Goal: Transaction & Acquisition: Purchase product/service

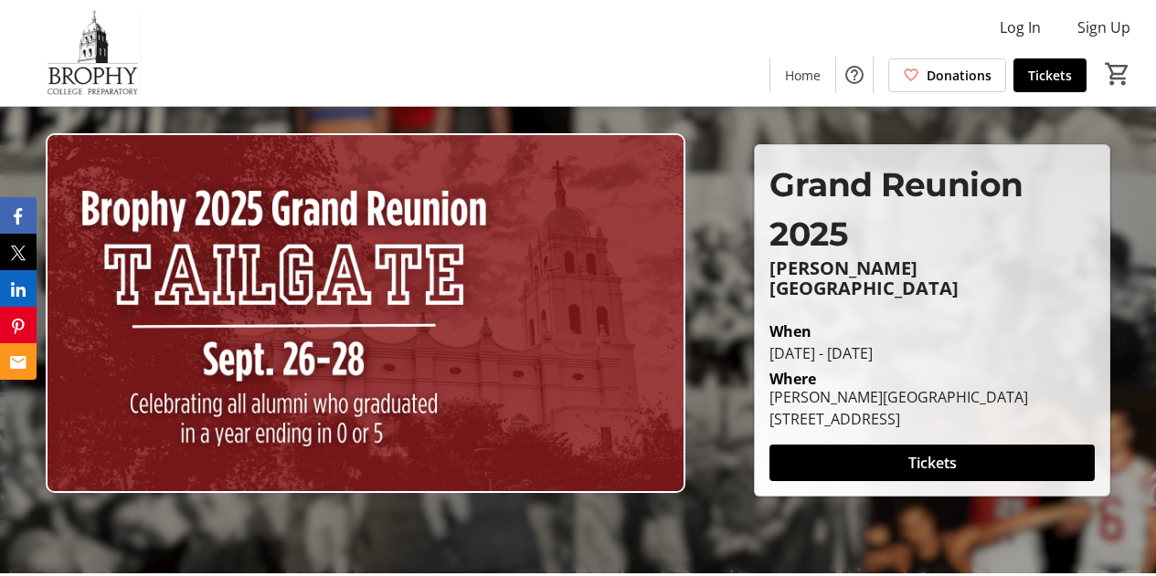
scroll to position [2, 0]
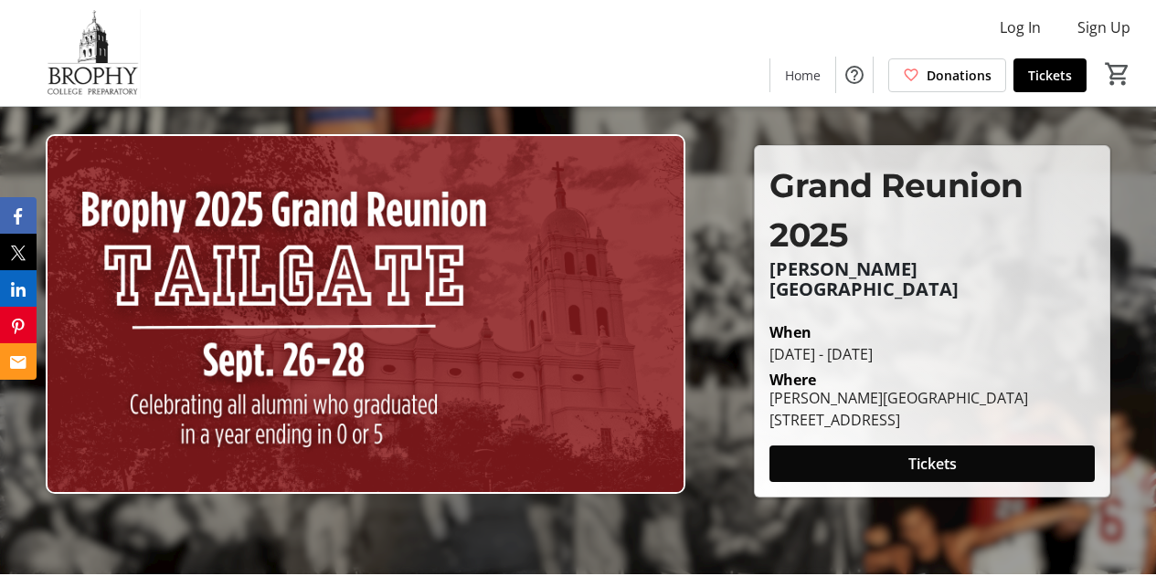
click at [978, 457] on span at bounding box center [931, 464] width 325 height 44
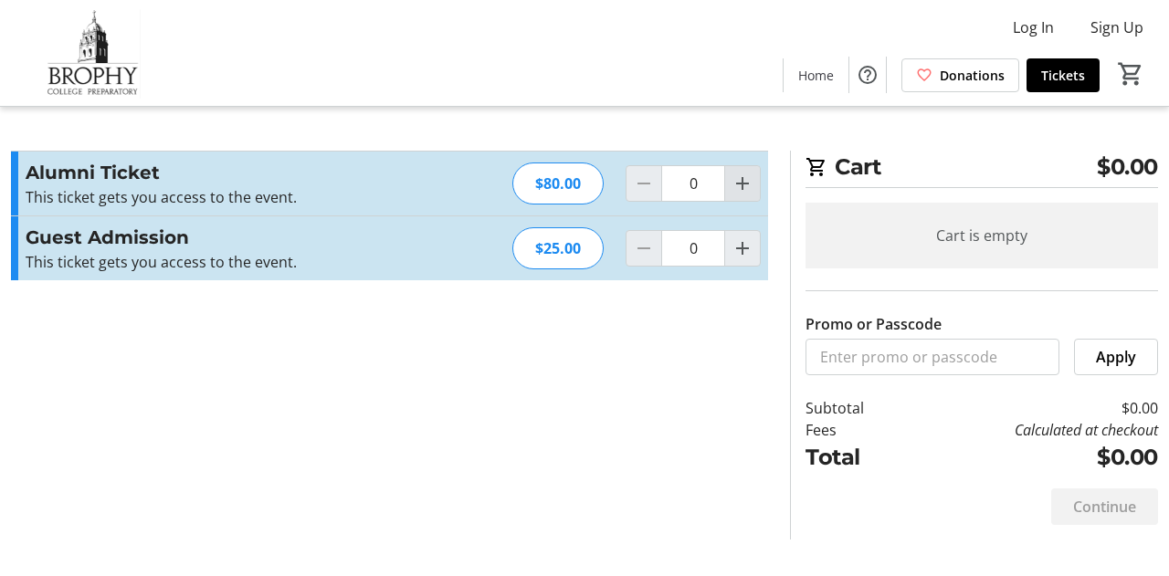
click at [736, 185] on mat-icon "Increment by one" at bounding box center [743, 184] width 22 height 22
type input "1"
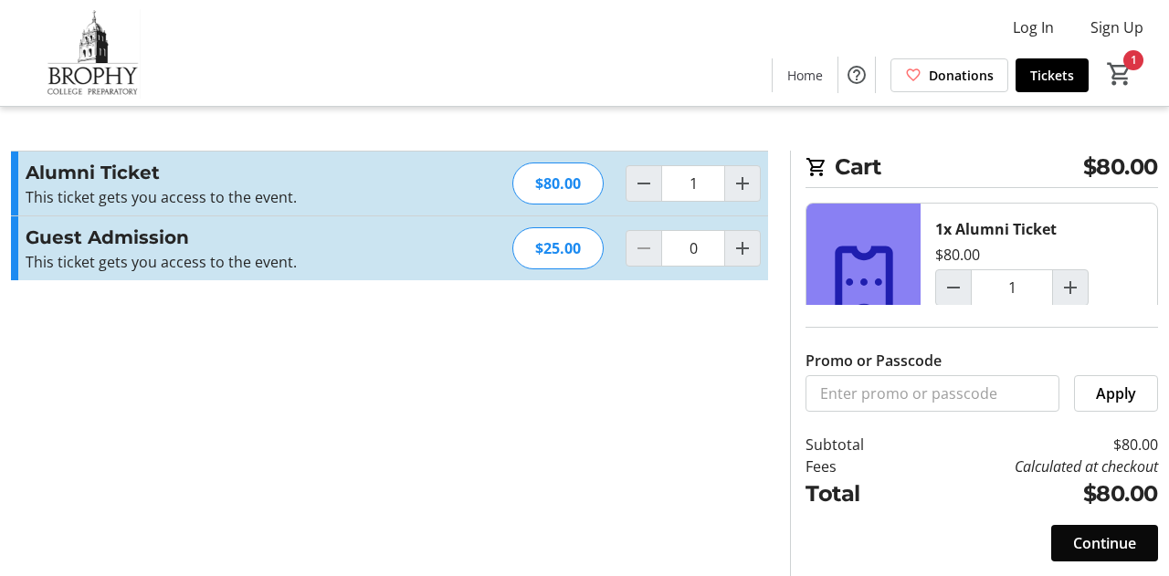
click at [1128, 553] on span "Continue" at bounding box center [1104, 544] width 63 height 22
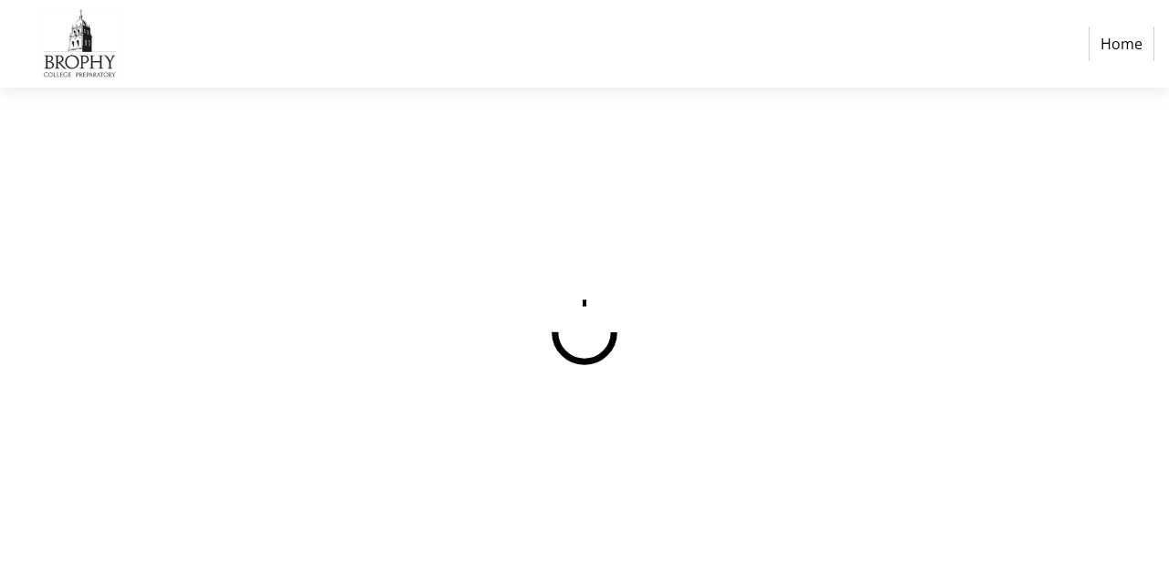
select select "US"
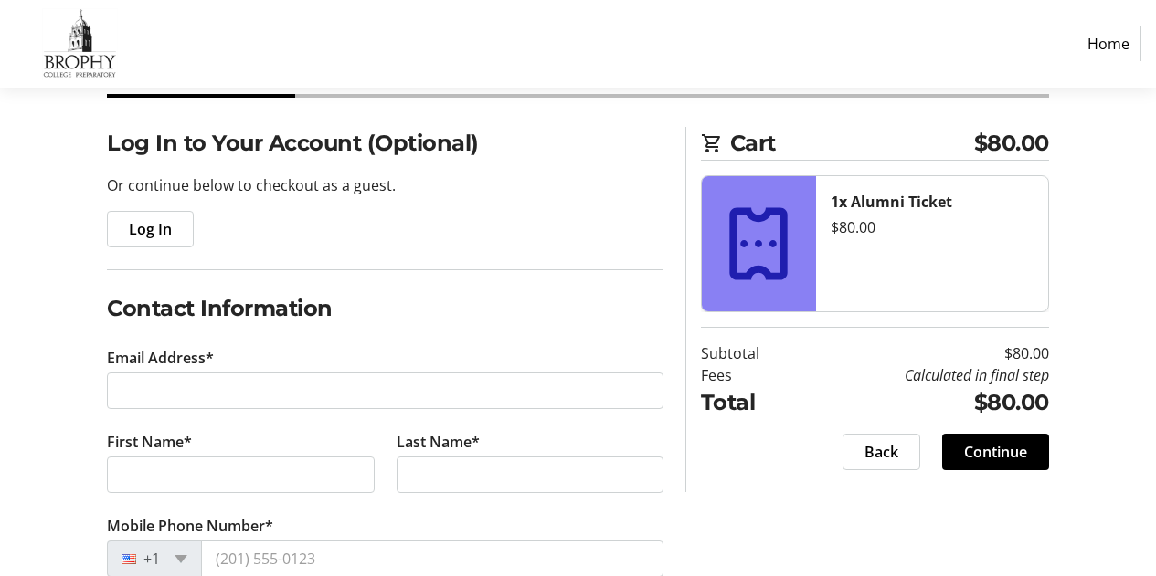
scroll to position [208, 0]
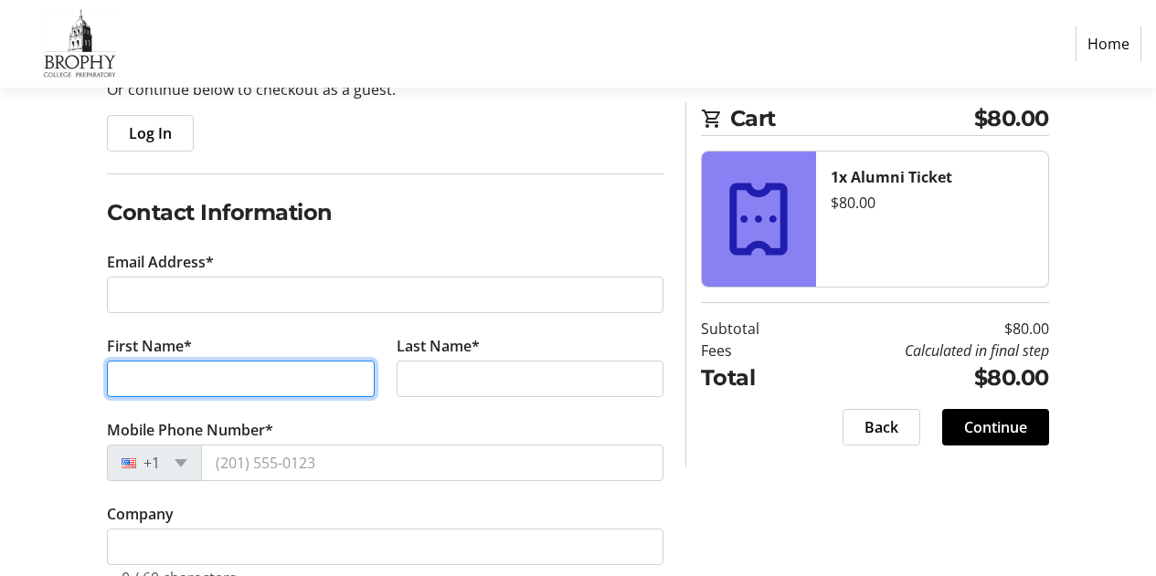
click at [275, 375] on input "First Name*" at bounding box center [240, 379] width 267 height 37
type input "[PERSON_NAME]"
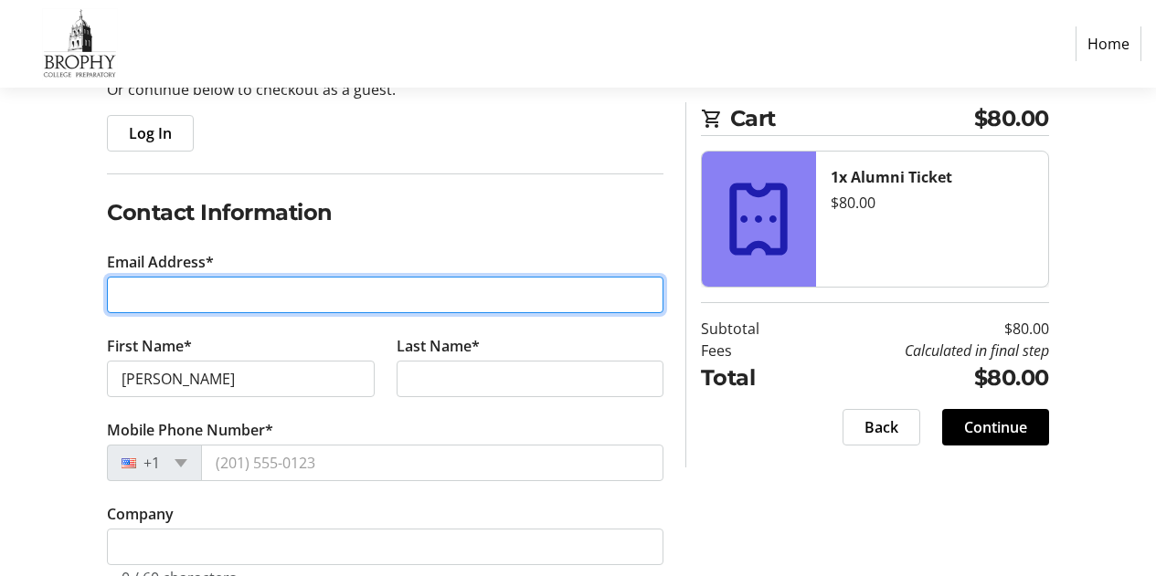
type input "[EMAIL_ADDRESS][DOMAIN_NAME]"
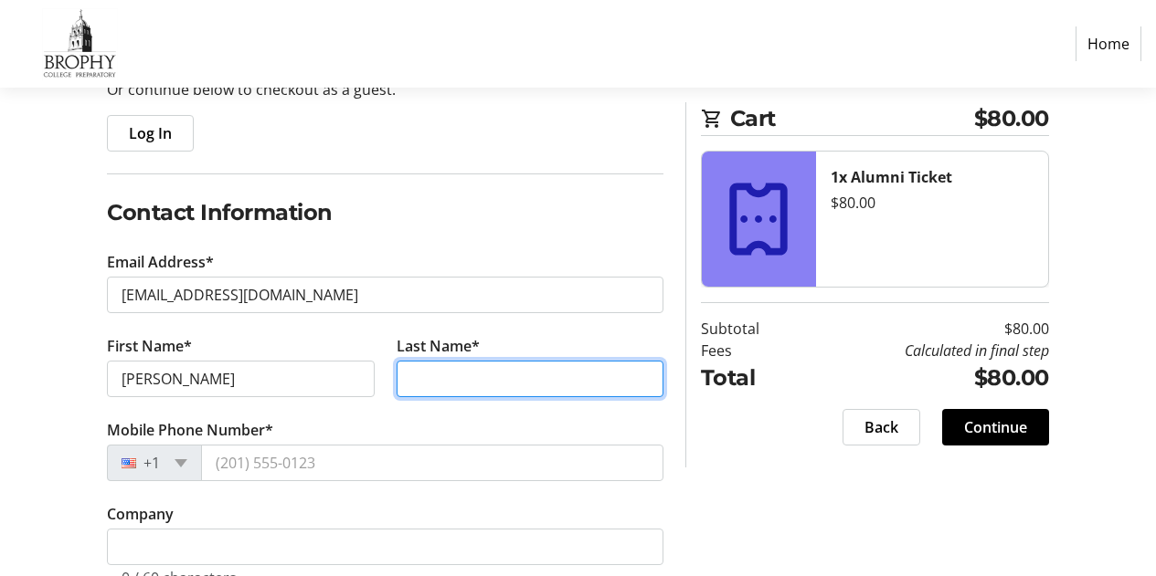
type input "[PERSON_NAME]"
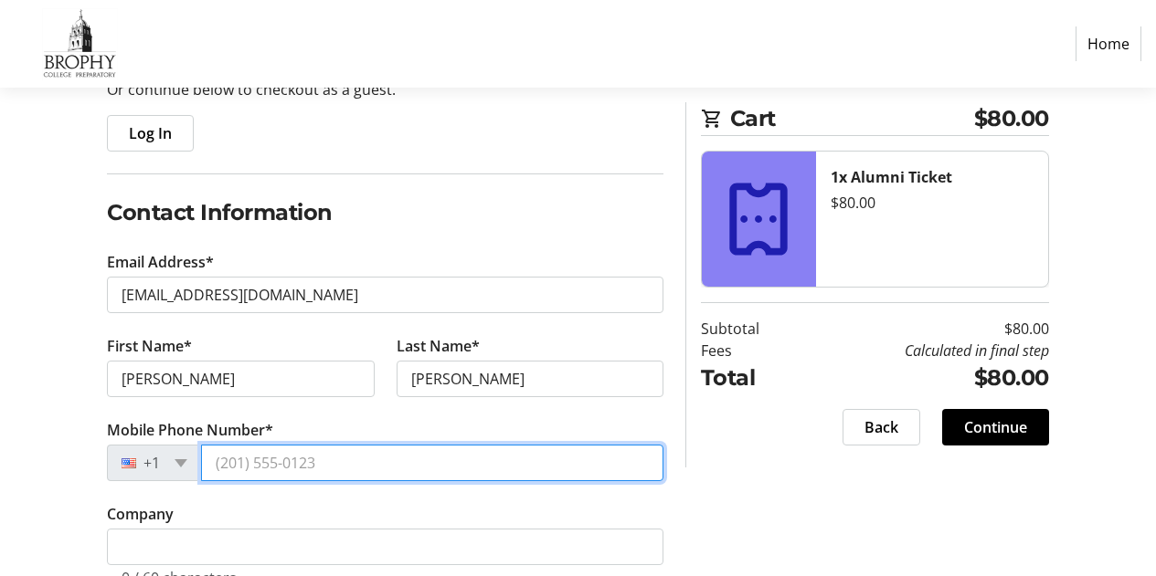
type input "[PHONE_NUMBER]"
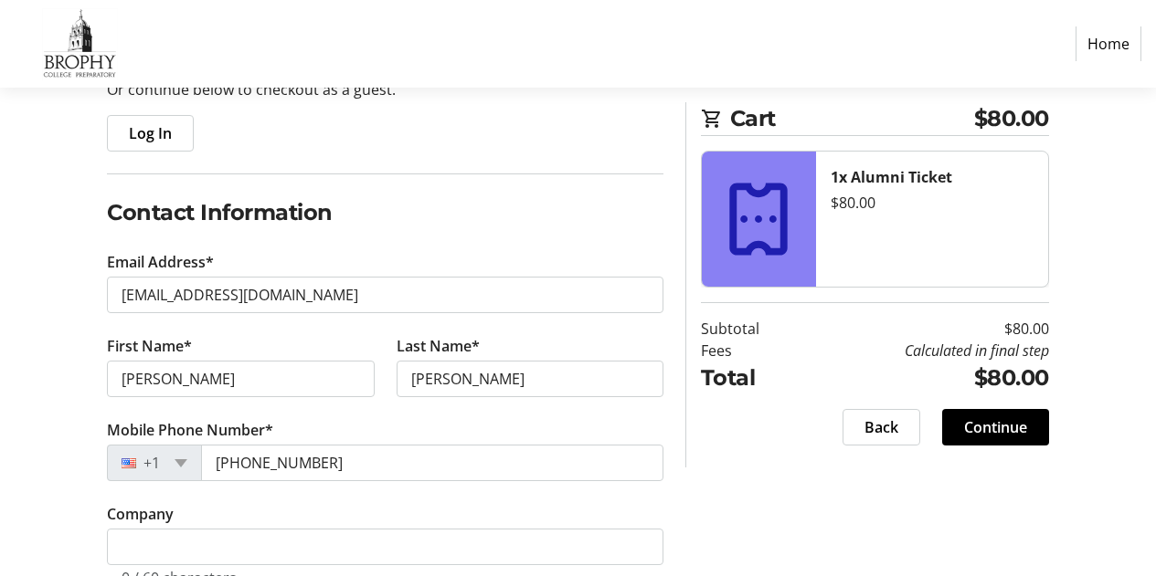
type input "[STREET_ADDRESS][PERSON_NAME]"
type input "[GEOGRAPHIC_DATA]"
select select "VA"
type input "23188"
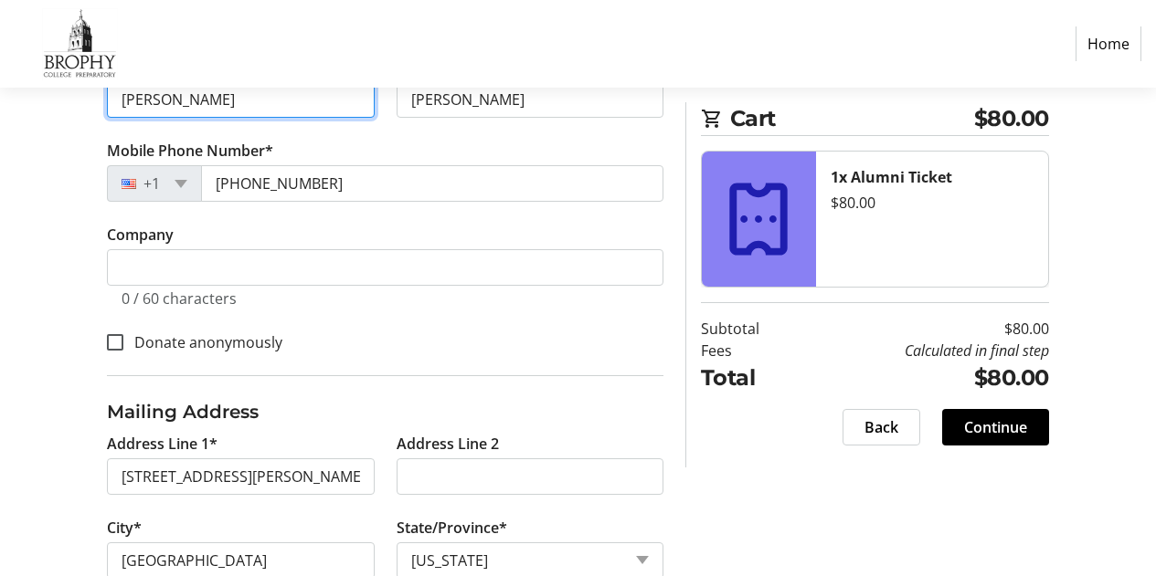
scroll to position [488, 0]
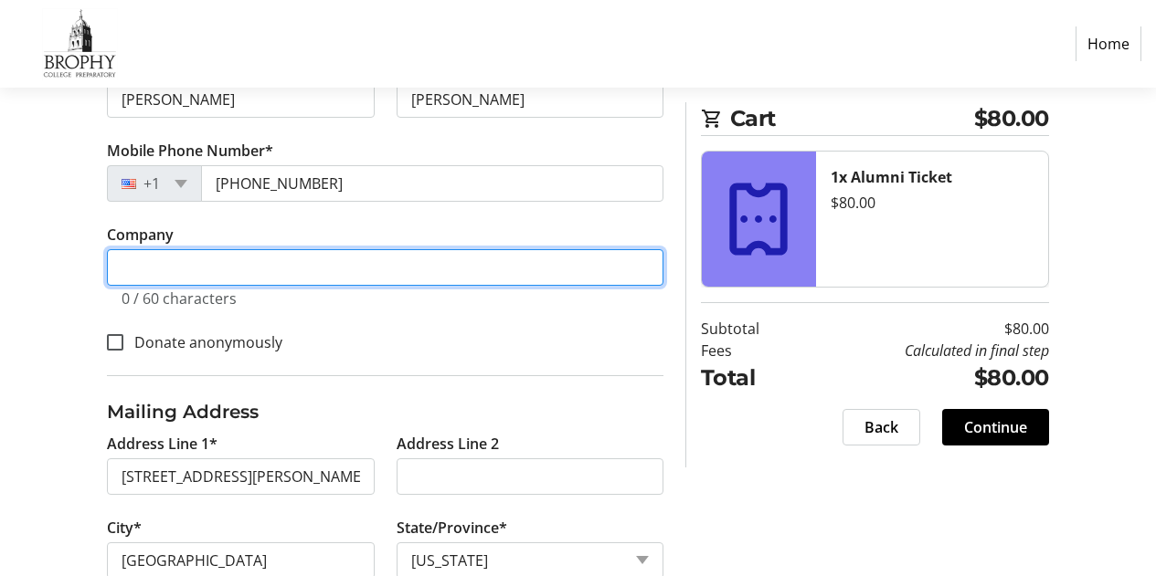
click at [616, 270] on input "Company" at bounding box center [385, 267] width 556 height 37
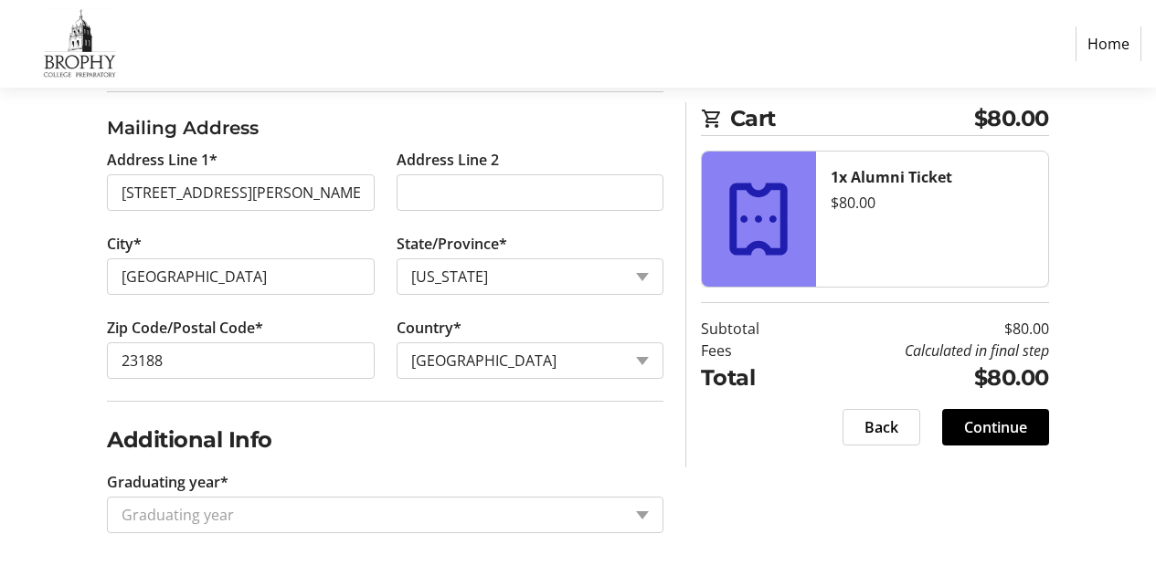
scroll to position [818, 0]
type input "U.S. Department of State"
click at [569, 517] on input "Graduating year*" at bounding box center [372, 514] width 500 height 22
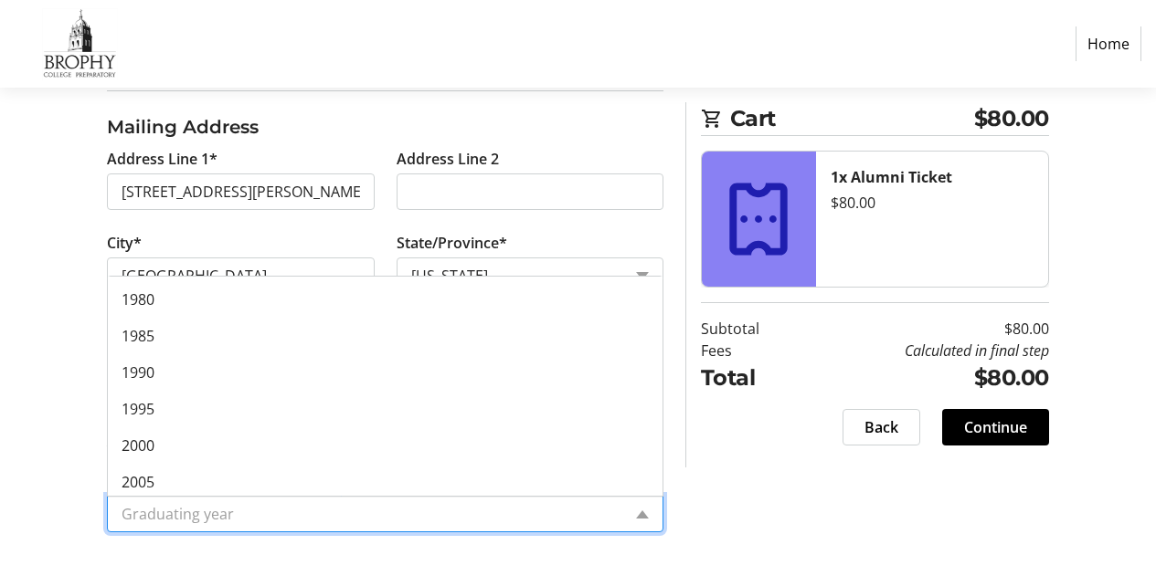
scroll to position [144, 0]
click at [132, 407] on span "1995" at bounding box center [138, 406] width 33 height 20
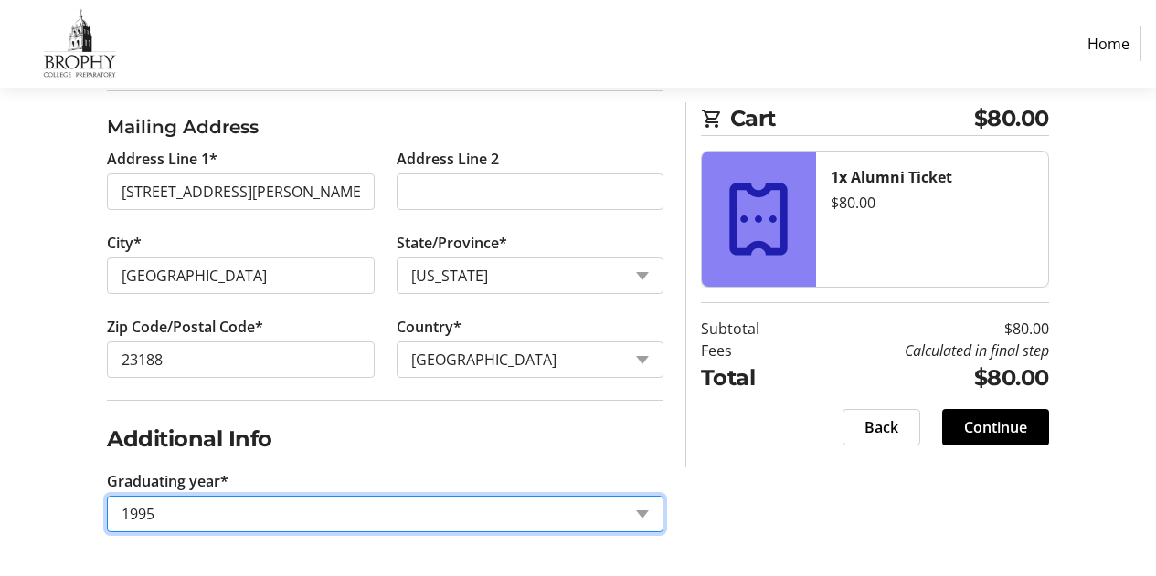
click at [748, 418] on div "Back Continue" at bounding box center [875, 427] width 348 height 37
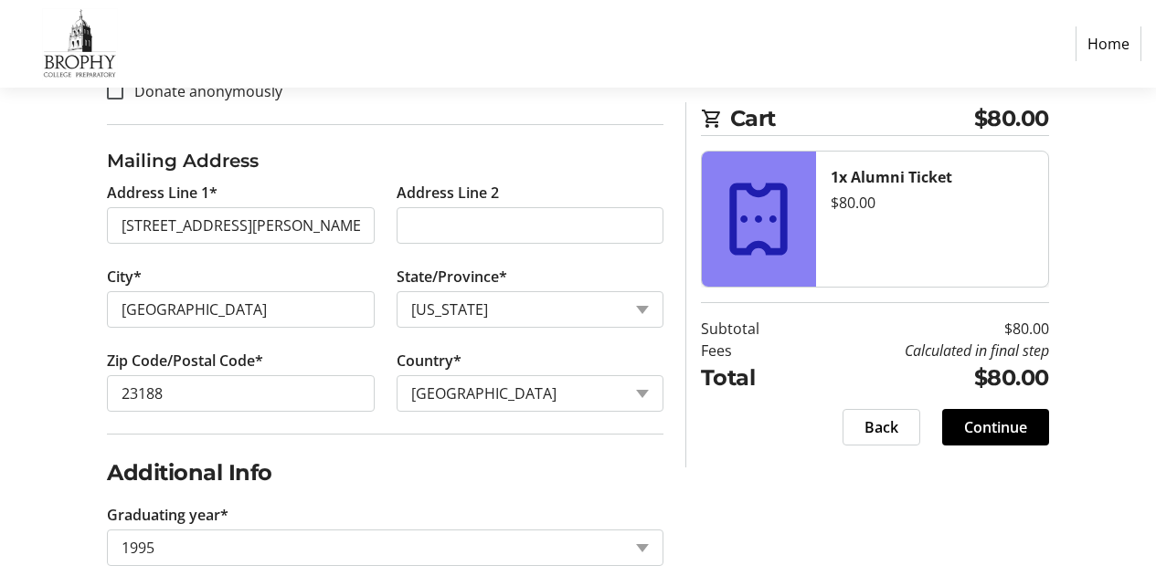
scroll to position [818, 0]
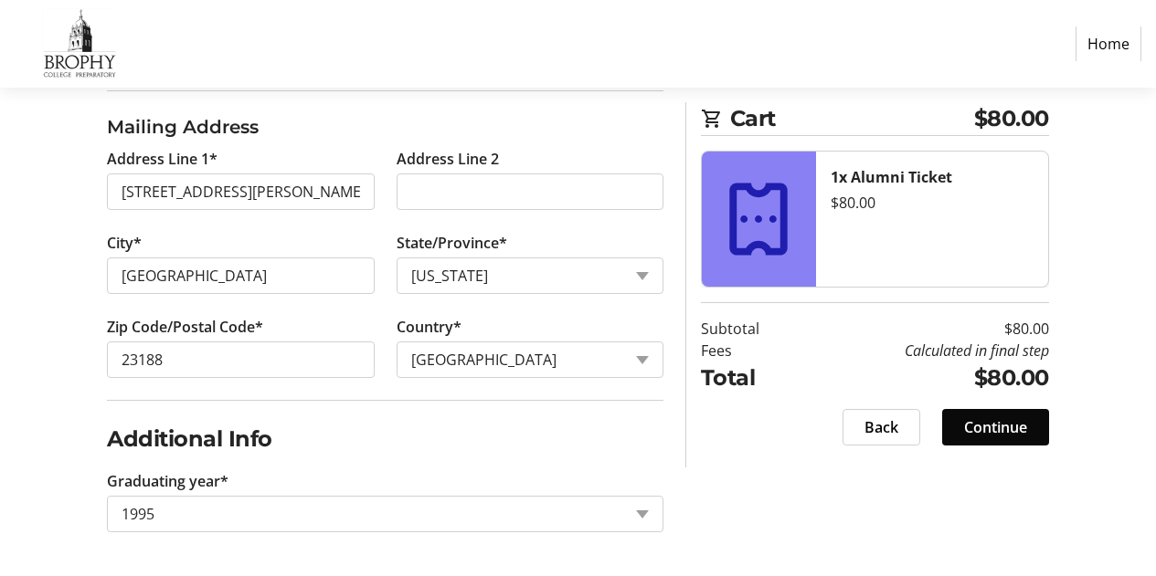
click at [1014, 430] on span "Continue" at bounding box center [995, 428] width 63 height 22
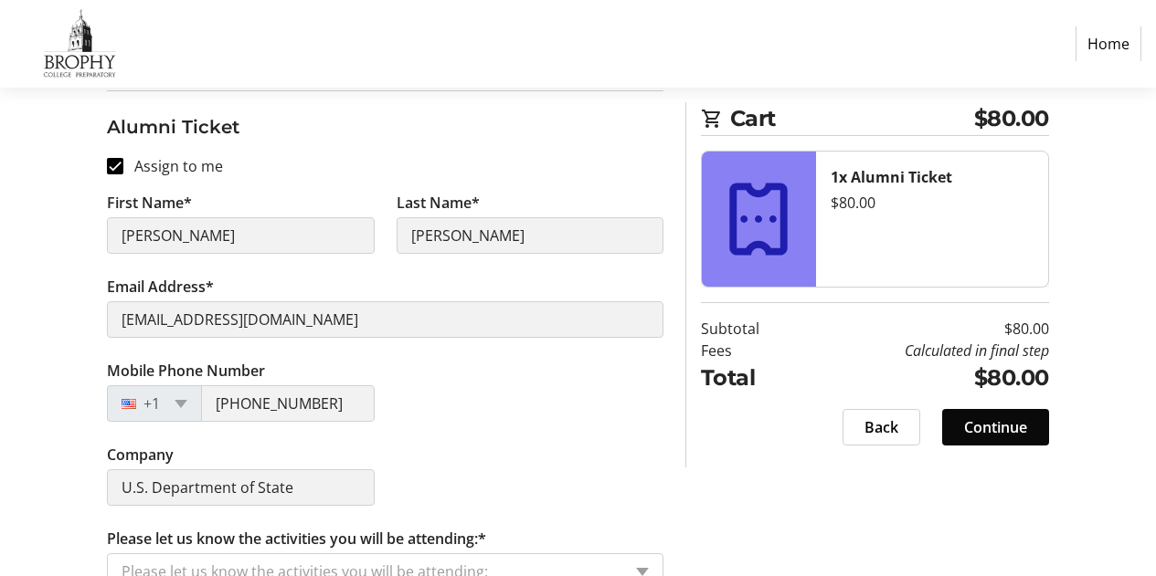
scroll to position [276, 0]
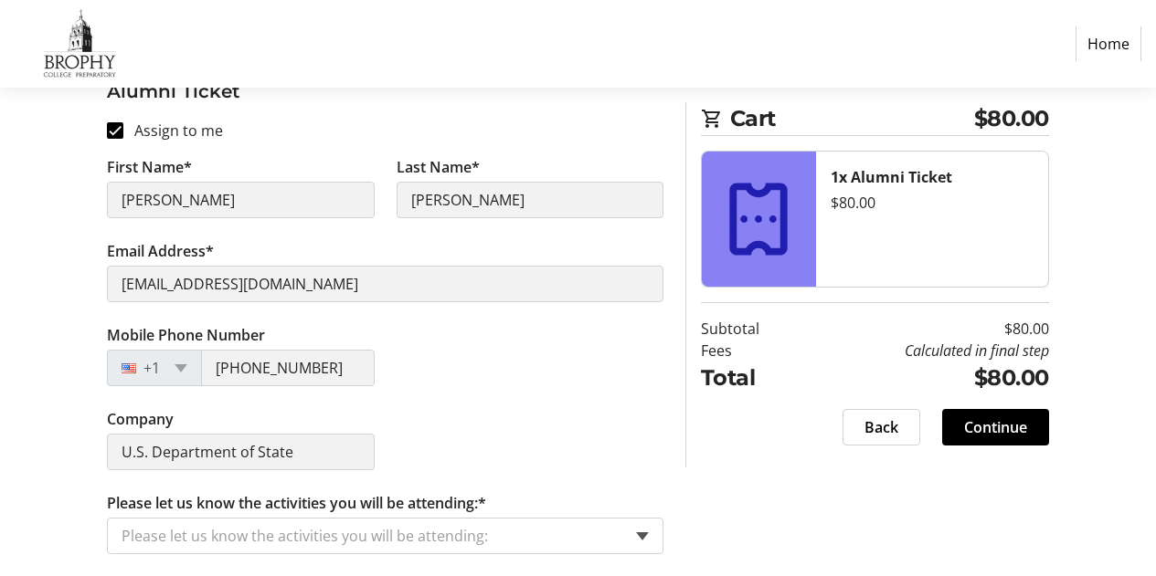
click at [641, 536] on span at bounding box center [642, 537] width 13 height 8
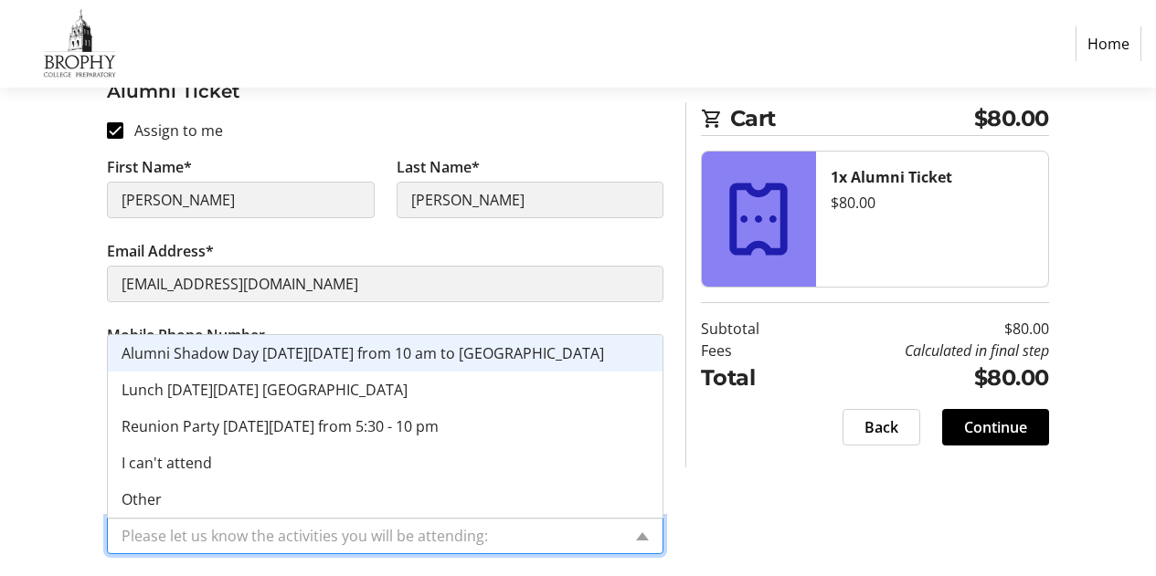
click at [146, 357] on span "Alumni Shadow Day [DATE][DATE] from 10 am to [GEOGRAPHIC_DATA]" at bounding box center [363, 354] width 482 height 20
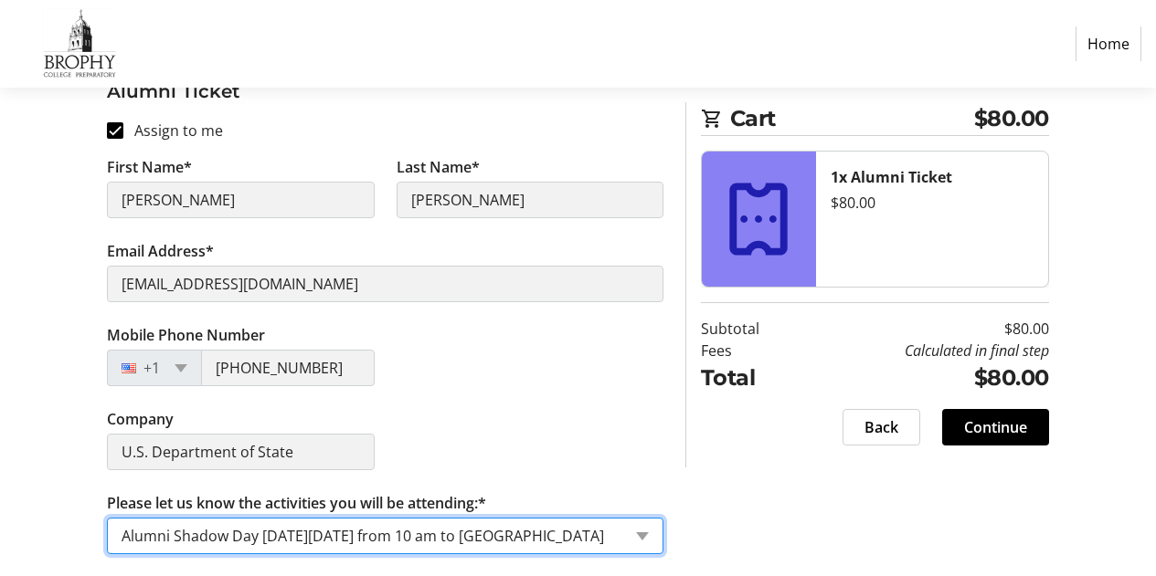
click at [609, 545] on input "Please let us know the activities you will be attending:*" at bounding box center [372, 536] width 500 height 22
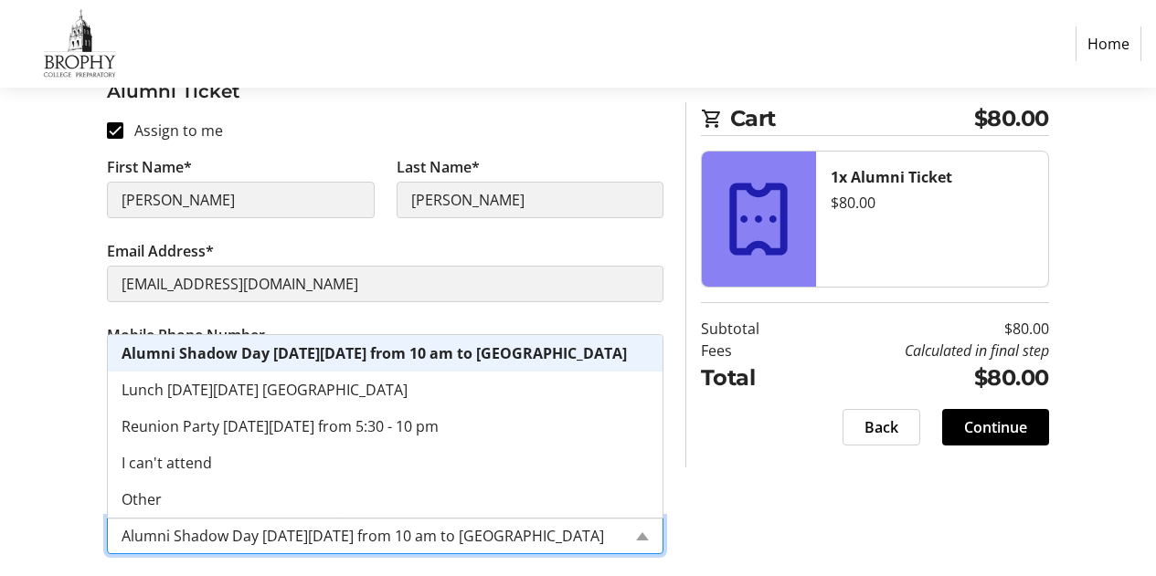
click at [150, 396] on span "Lunch [DATE][DATE] [GEOGRAPHIC_DATA]" at bounding box center [265, 390] width 286 height 20
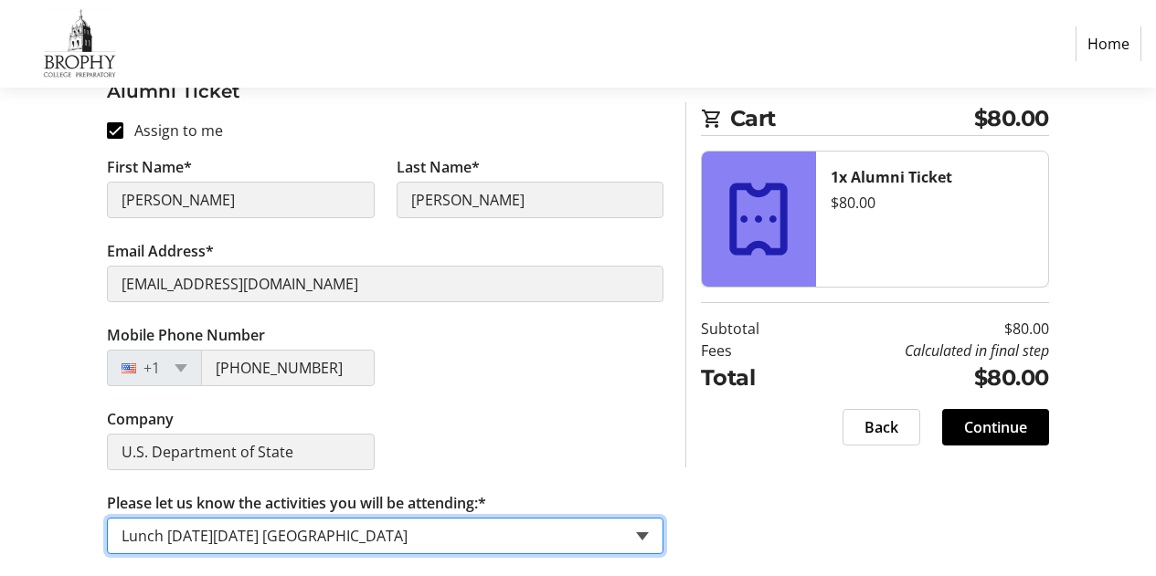
click at [642, 536] on span at bounding box center [642, 537] width 13 height 8
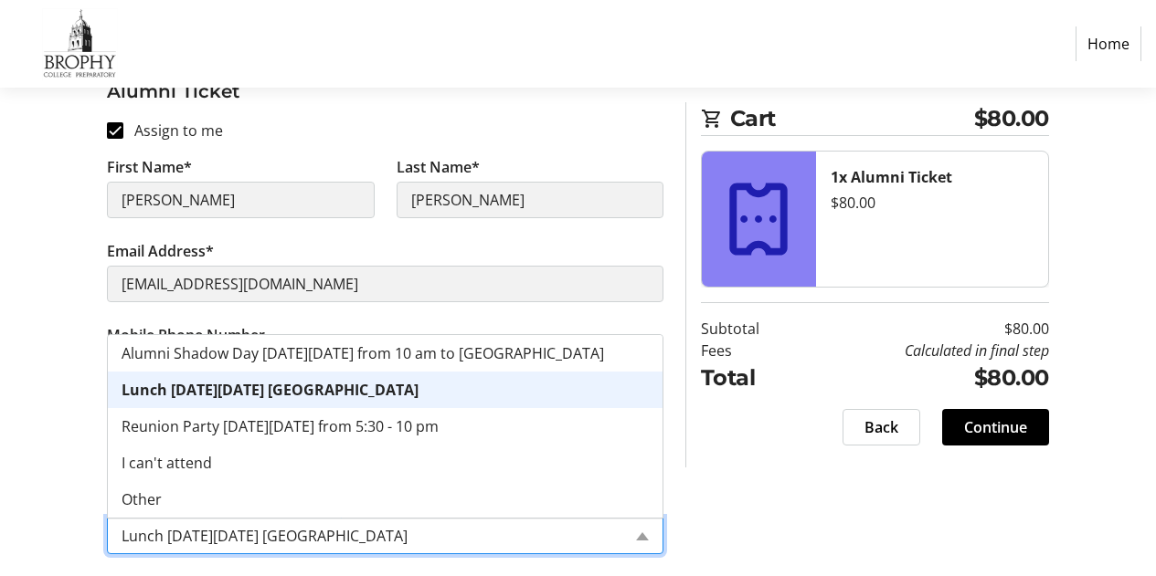
click at [150, 362] on span "Alumni Shadow Day [DATE][DATE] from 10 am to [GEOGRAPHIC_DATA]" at bounding box center [363, 354] width 482 height 20
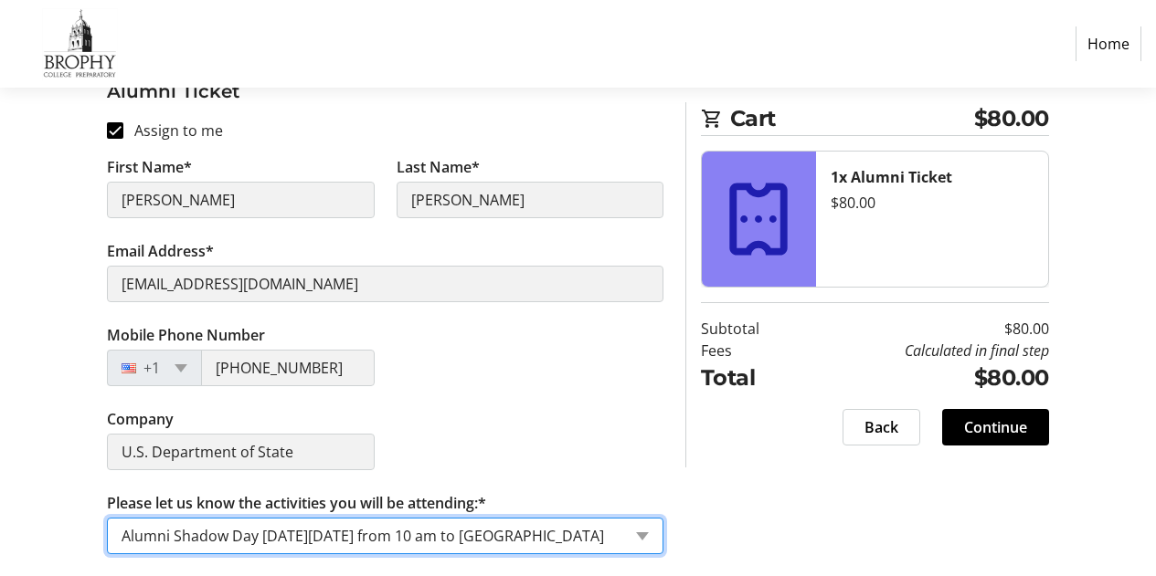
click at [610, 532] on input "Please let us know the activities you will be attending:*" at bounding box center [372, 536] width 500 height 22
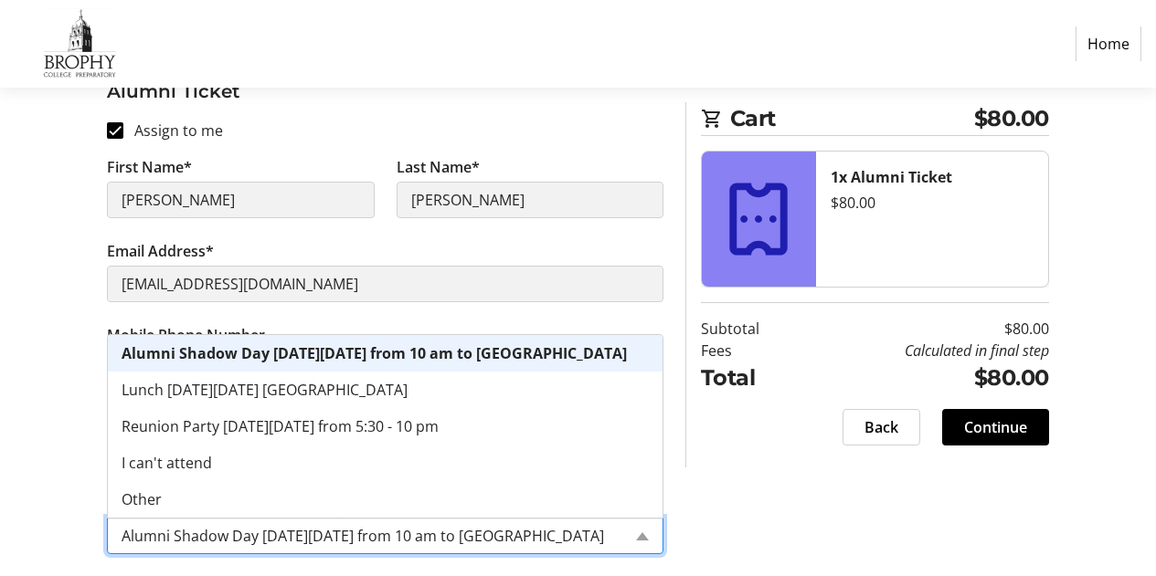
click at [604, 506] on div "Other" at bounding box center [385, 499] width 555 height 37
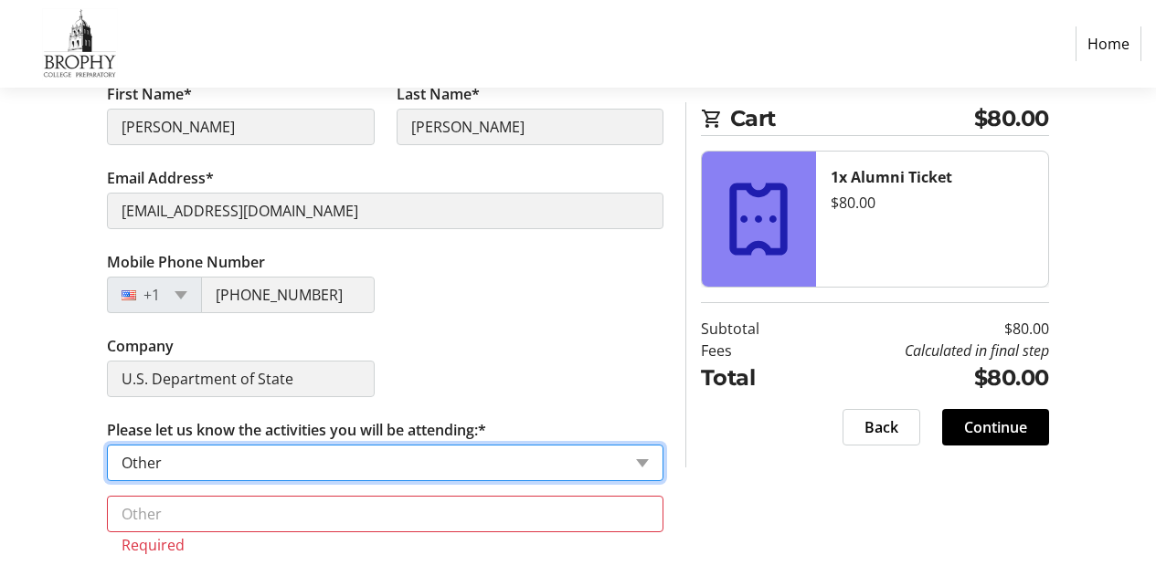
scroll to position [347, 0]
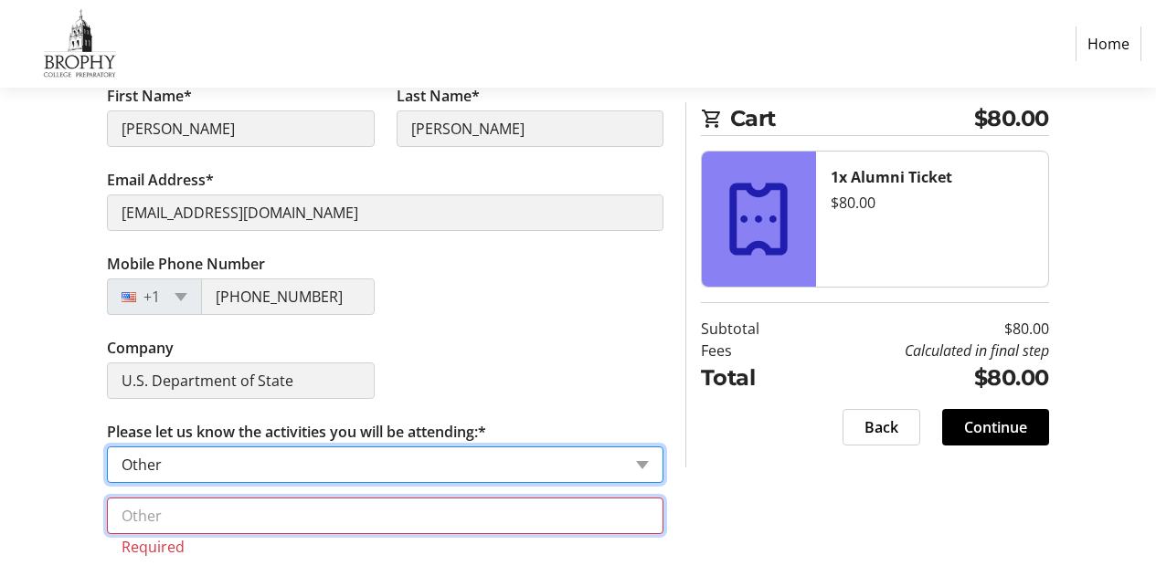
click at [631, 521] on input "text" at bounding box center [385, 516] width 556 height 37
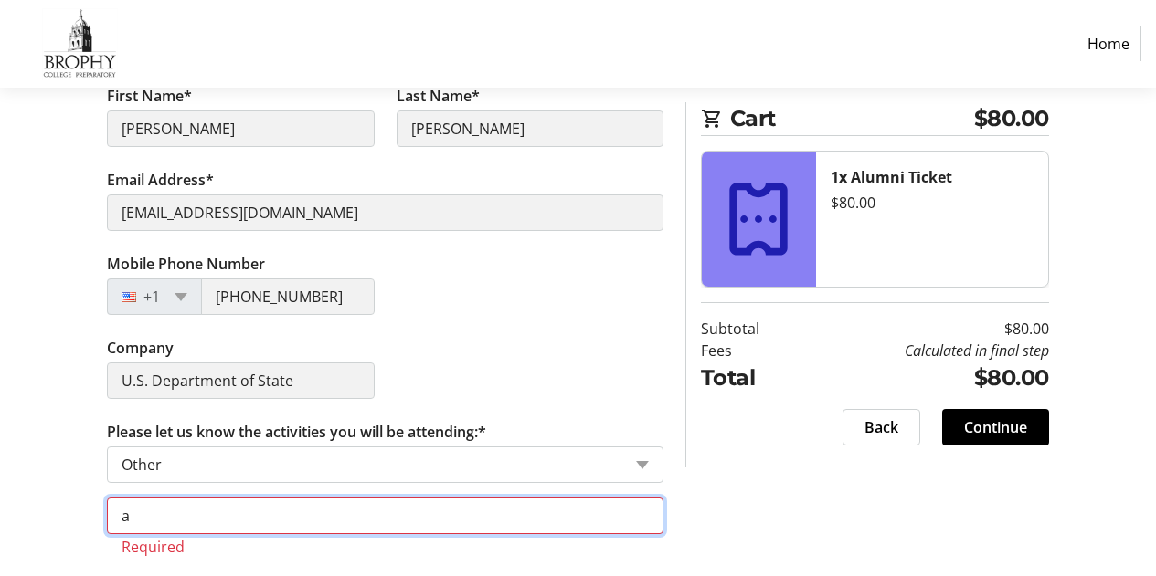
scroll to position [327, 0]
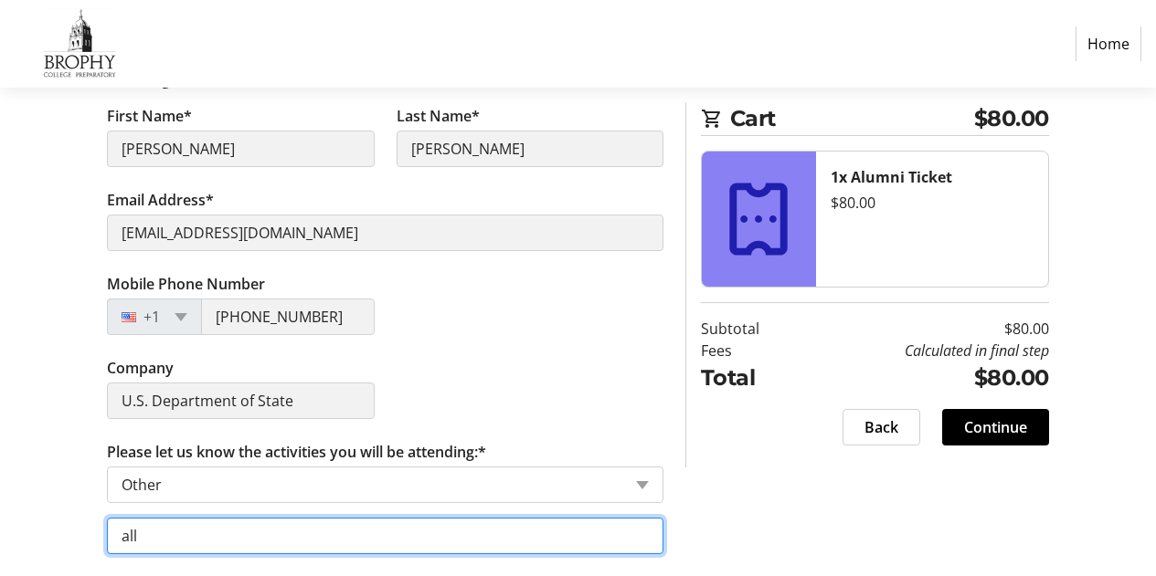
type input "all"
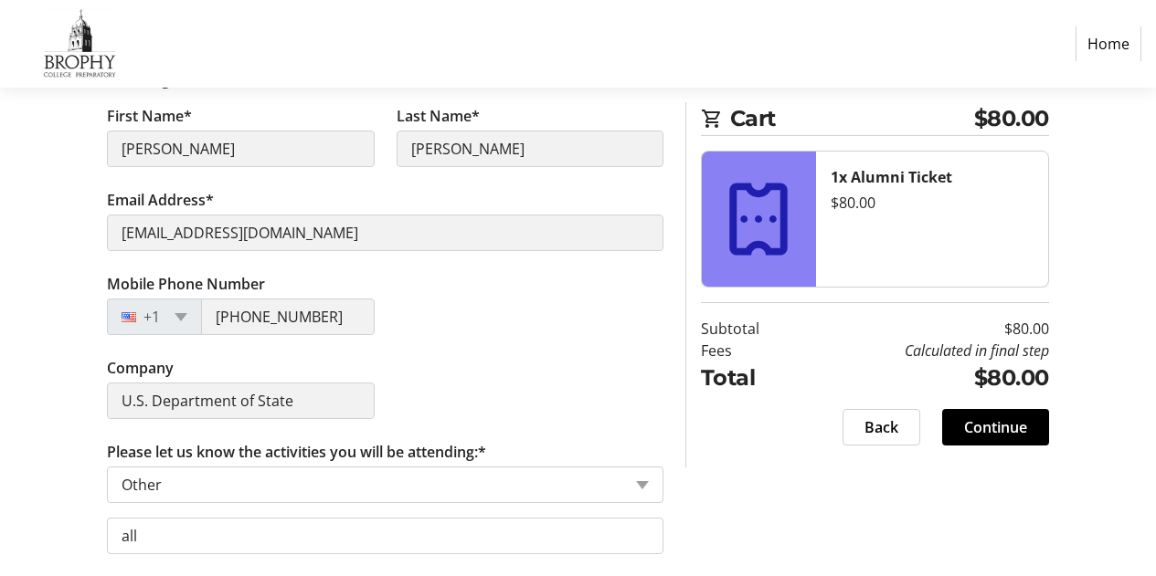
click at [619, 487] on input "Please let us know the activities you will be attending:*" at bounding box center [372, 485] width 500 height 22
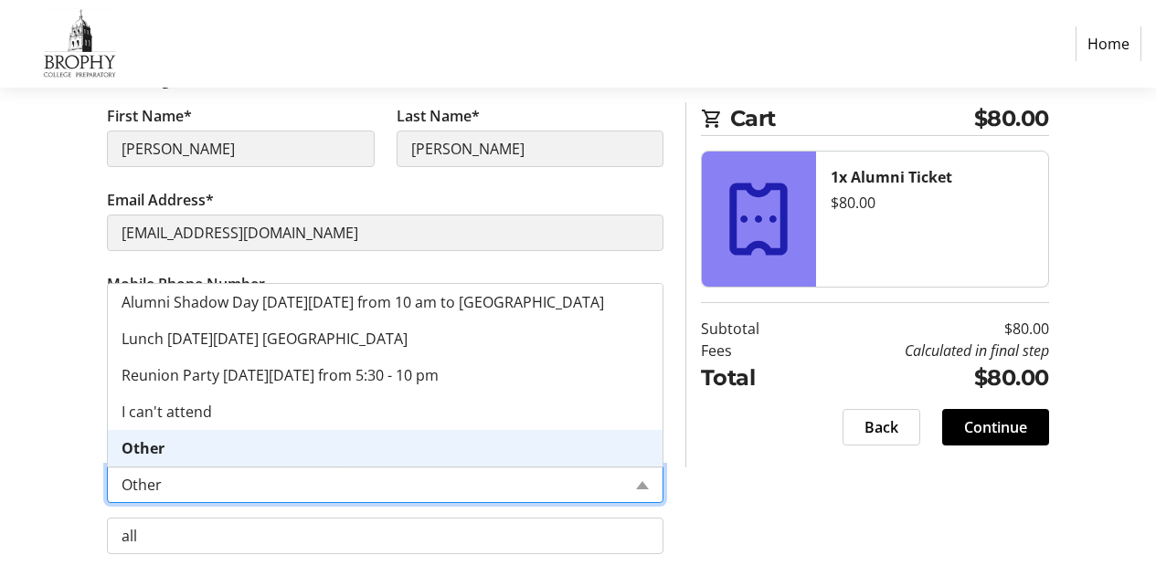
click at [153, 303] on span "Alumni Shadow Day [DATE][DATE] from 10 am to [GEOGRAPHIC_DATA]" at bounding box center [363, 302] width 482 height 20
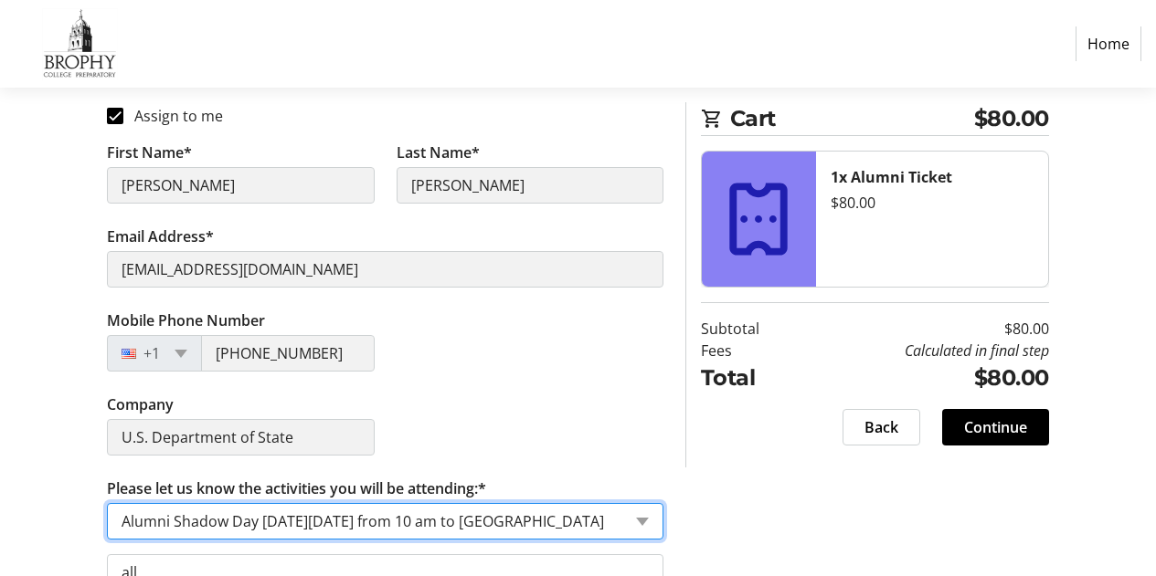
scroll to position [276, 0]
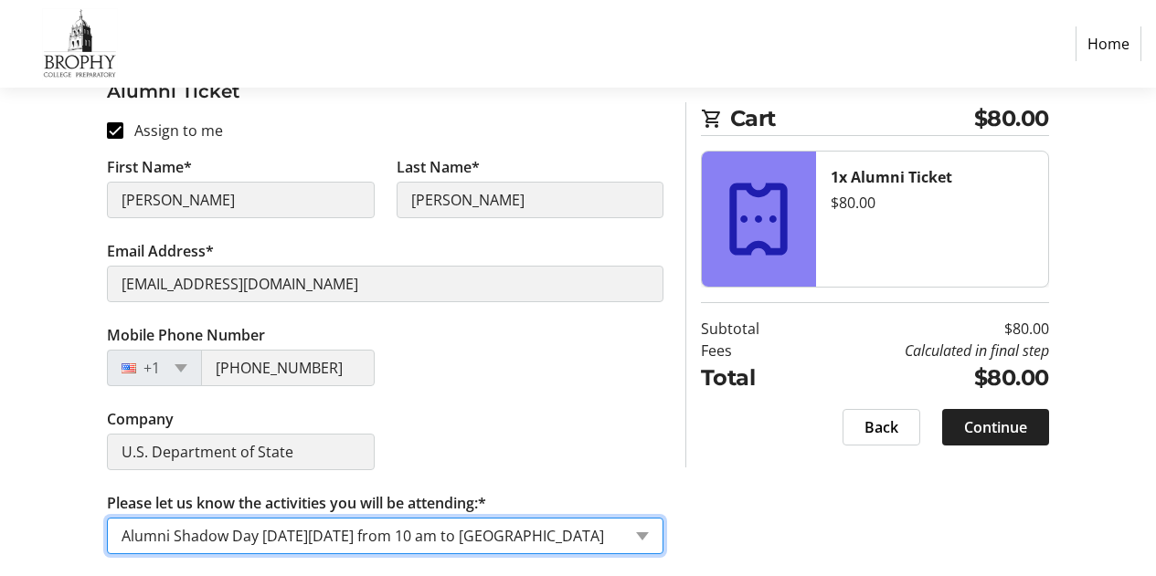
click at [1010, 433] on span "Continue" at bounding box center [995, 428] width 63 height 22
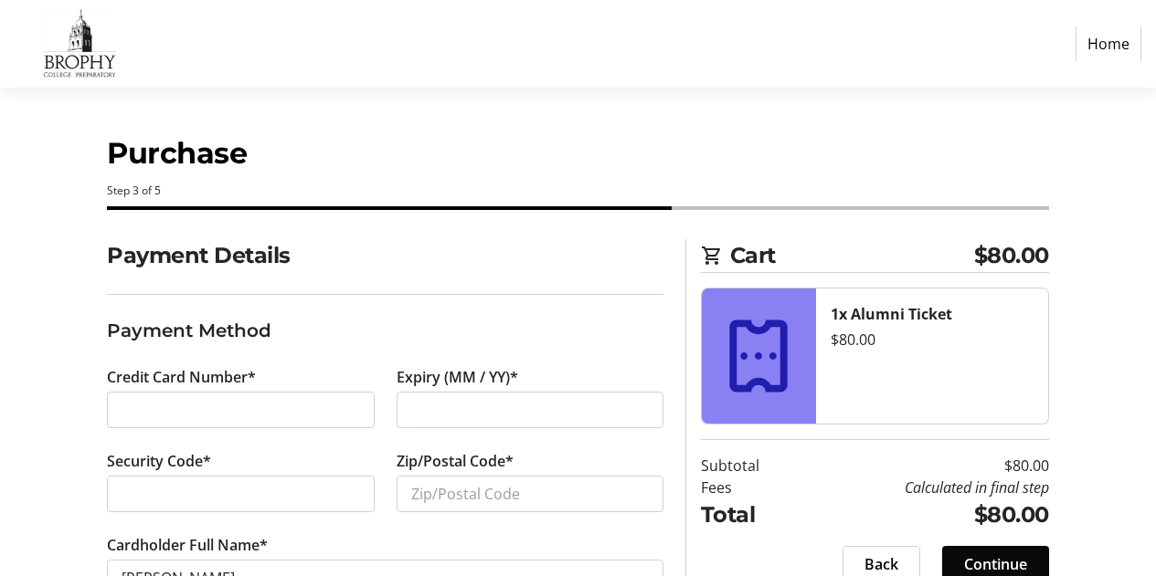
scroll to position [64, 0]
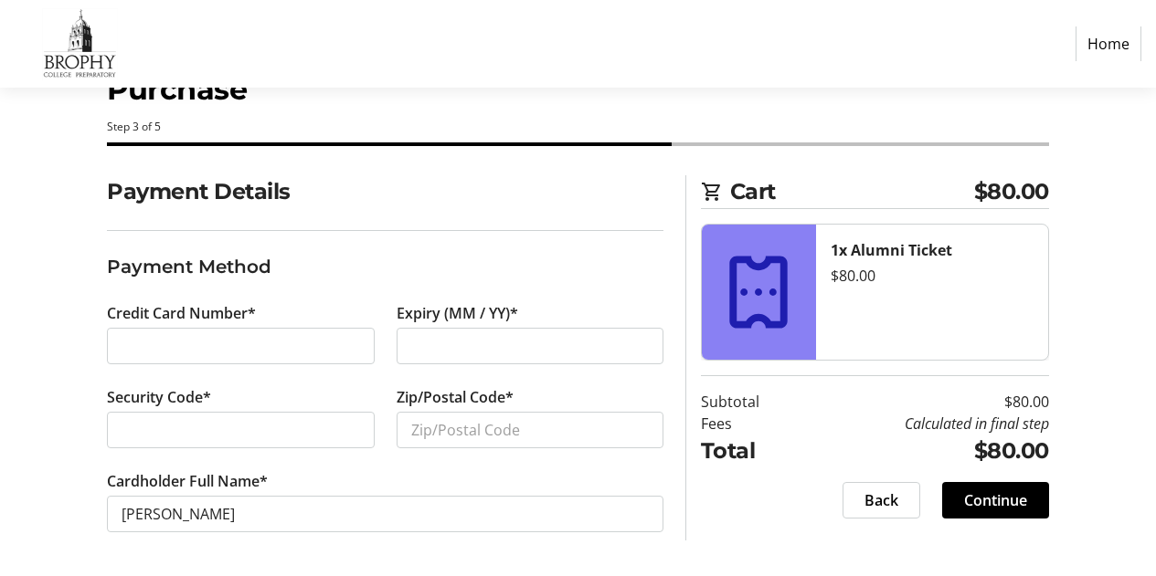
click at [1, 422] on div "Payment Details Payment Method Credit Card Number* Expiry (MM / YY)* Security C…" at bounding box center [578, 375] width 1156 height 401
click at [540, 428] on input "Zip/Postal Code*" at bounding box center [529, 430] width 267 height 37
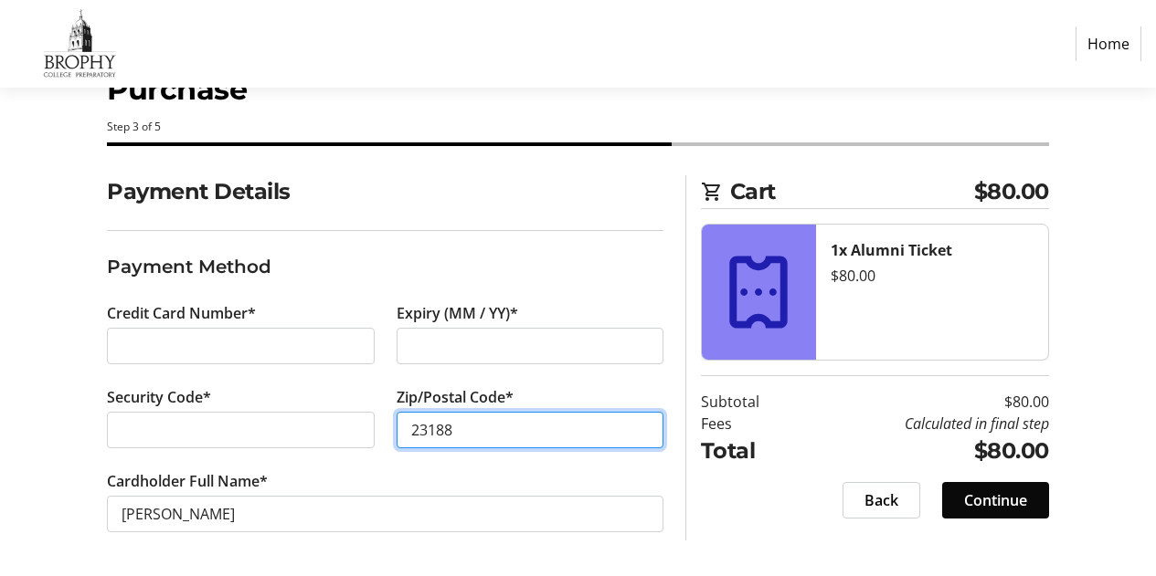
type input "23188"
click at [1010, 511] on span "Continue" at bounding box center [995, 501] width 63 height 22
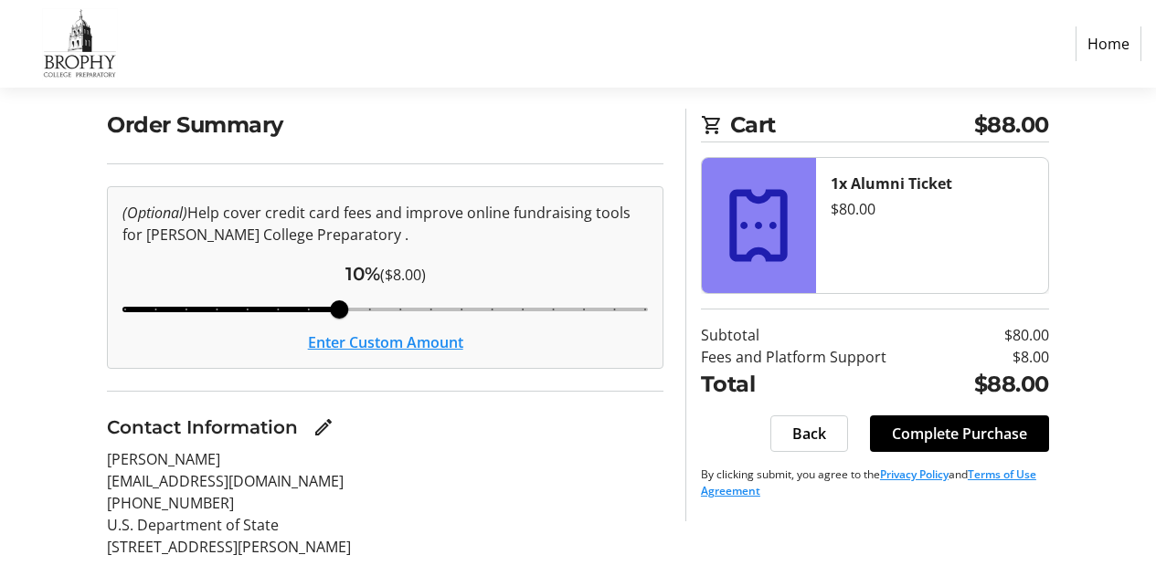
scroll to position [132, 0]
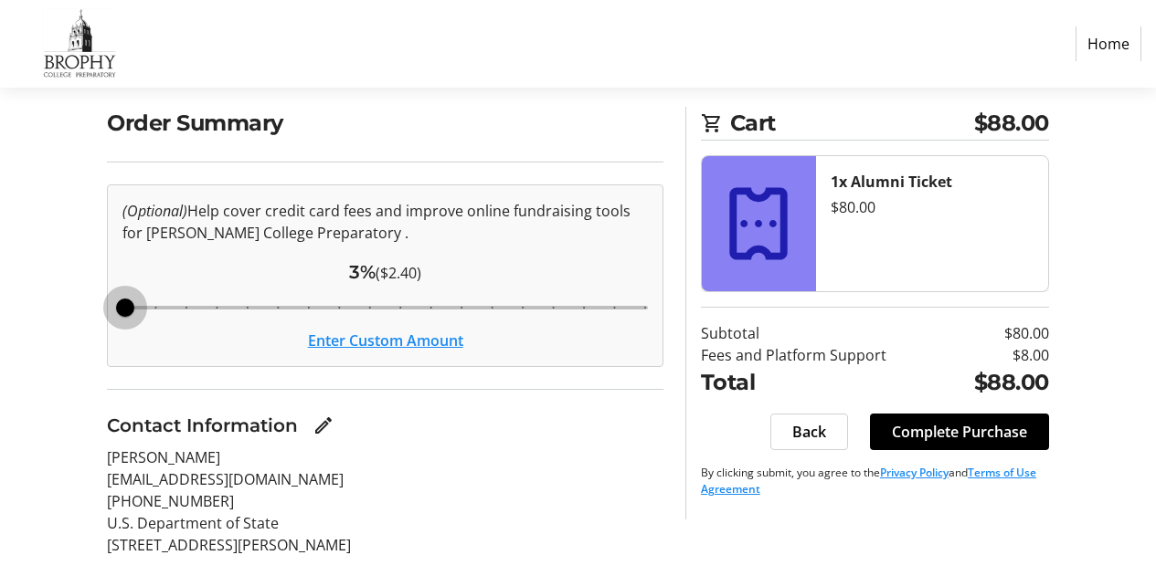
type input "3"
click at [454, 345] on button "Enter Custom Amount" at bounding box center [385, 341] width 155 height 22
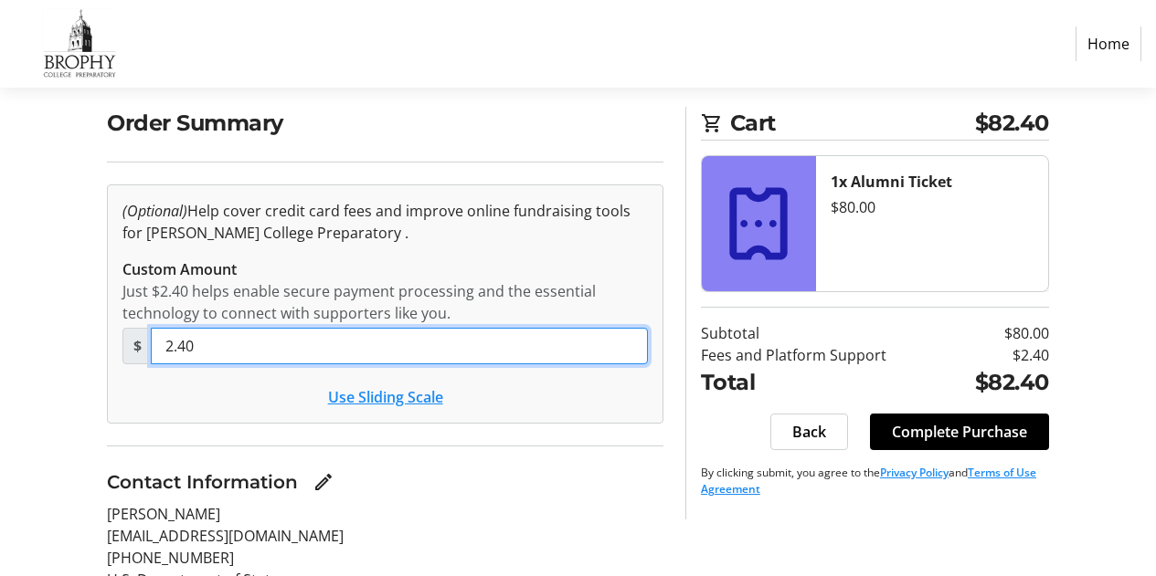
click at [588, 356] on input "2.40" at bounding box center [399, 346] width 497 height 37
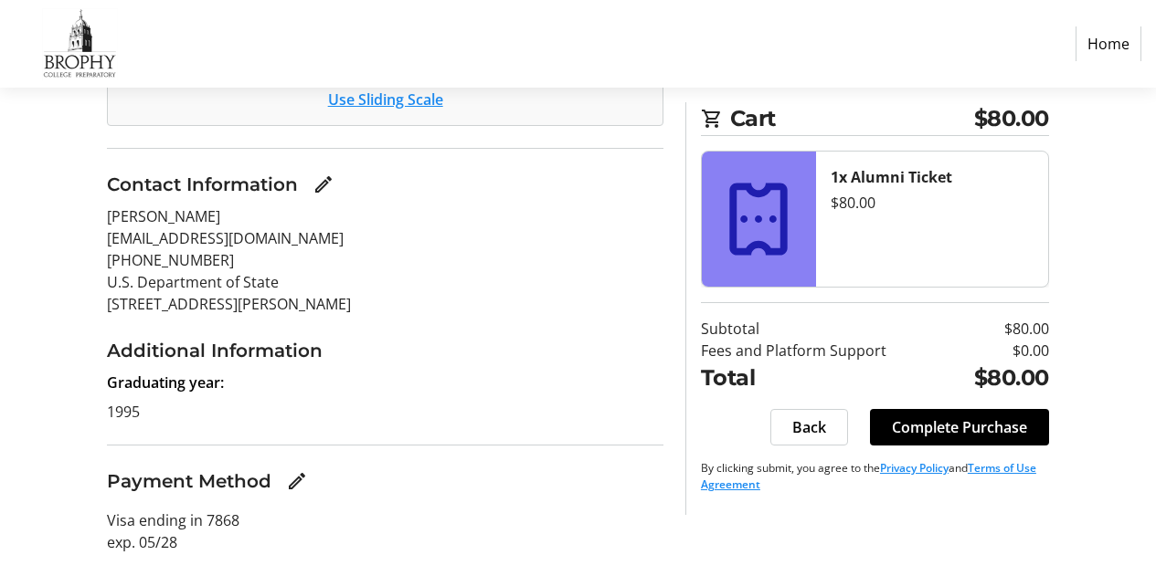
scroll to position [473, 0]
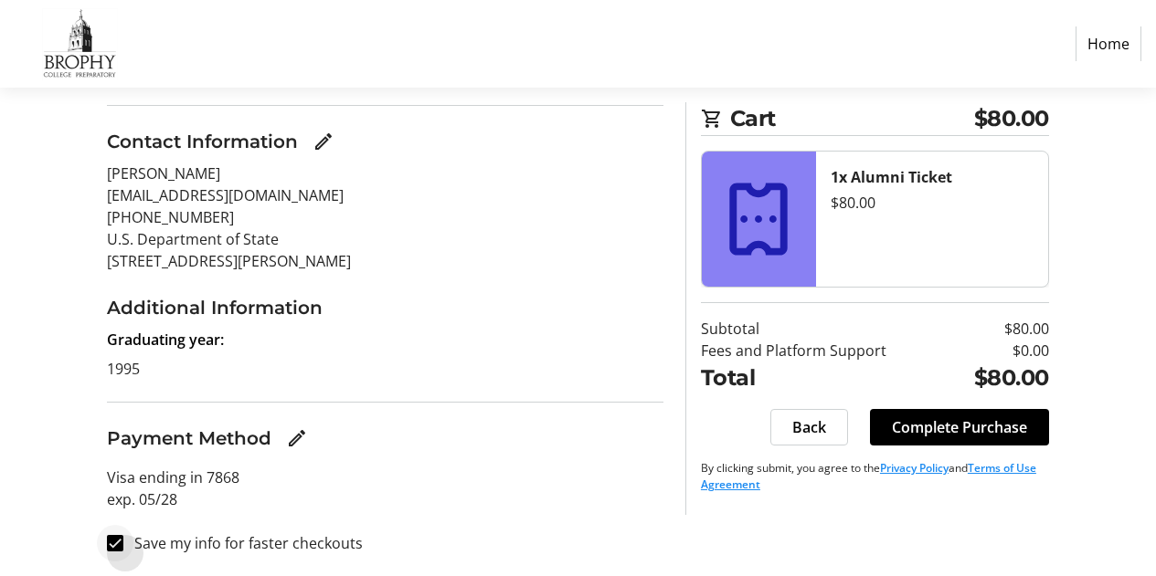
type input "0"
click at [109, 542] on input "Save my info for faster checkouts" at bounding box center [115, 543] width 16 height 16
checkbox input "false"
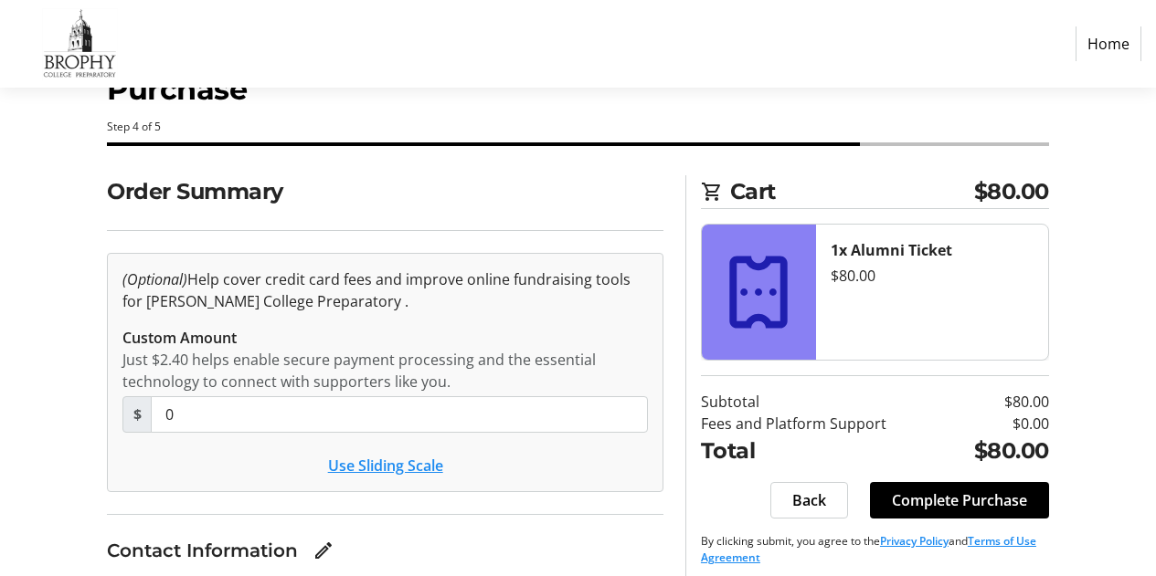
scroll to position [63, 0]
click at [973, 510] on span "Complete Purchase" at bounding box center [959, 502] width 135 height 22
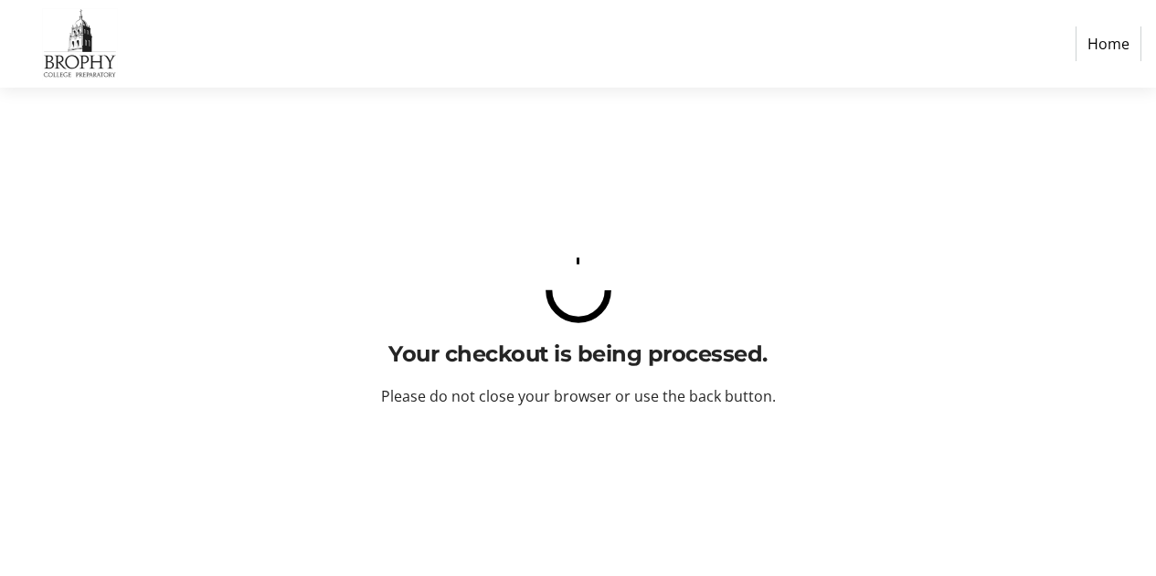
scroll to position [0, 0]
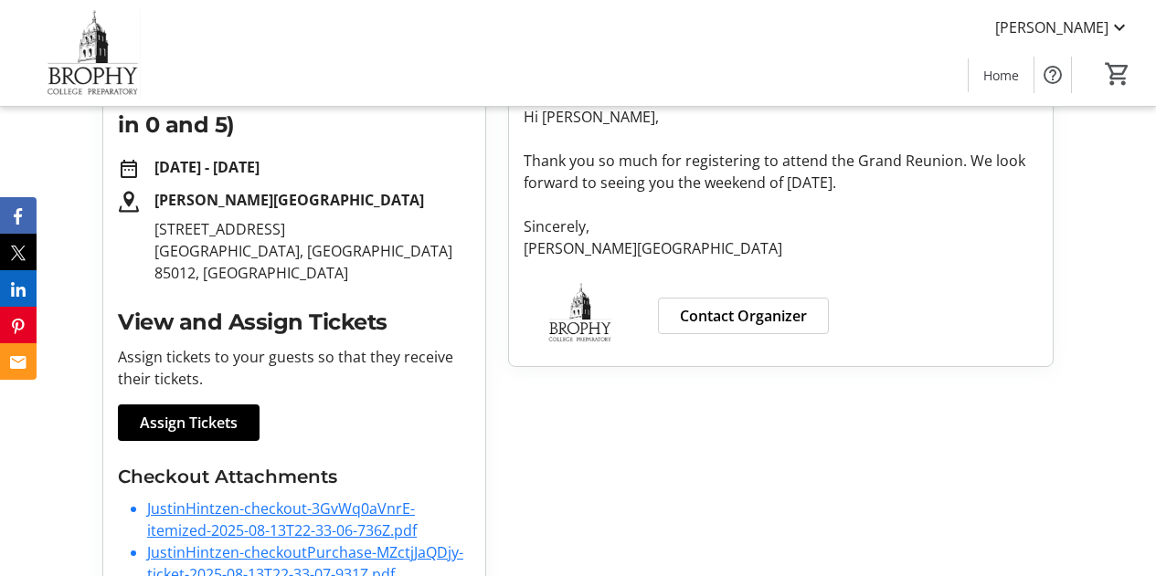
scroll to position [373, 0]
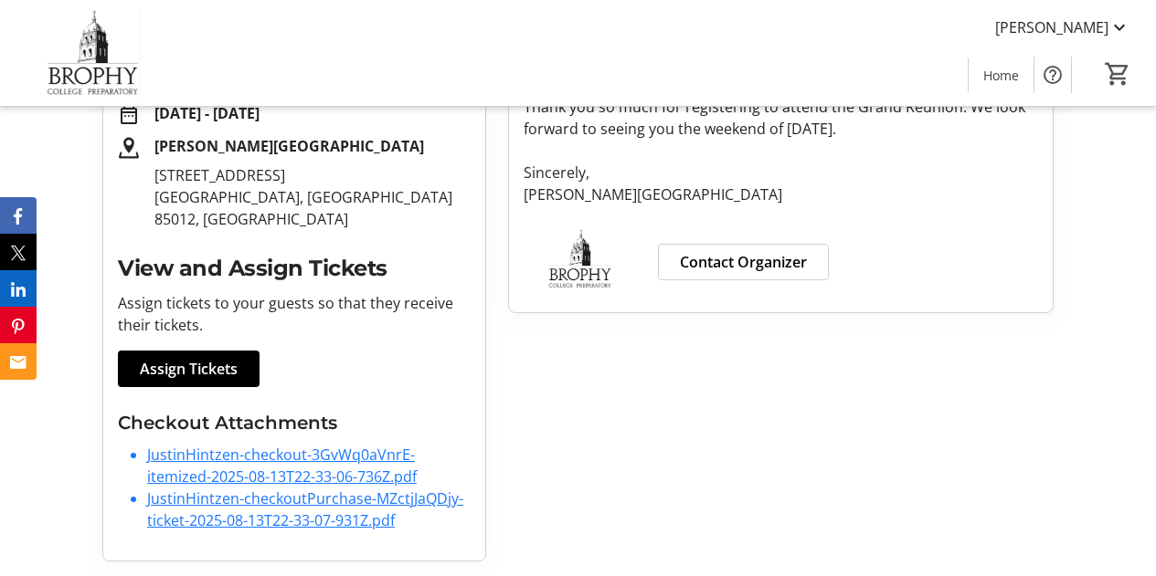
click at [324, 453] on link "JustinHintzen-checkout-3GvWq0aVnrE-itemized-2025-08-13T22-33-06-736Z.pdf" at bounding box center [282, 466] width 270 height 42
click at [357, 527] on link "JustinHintzen-checkoutPurchase-MZctjJaQDjy-ticket-2025-08-13T22-33-07-931Z.pdf" at bounding box center [305, 510] width 316 height 42
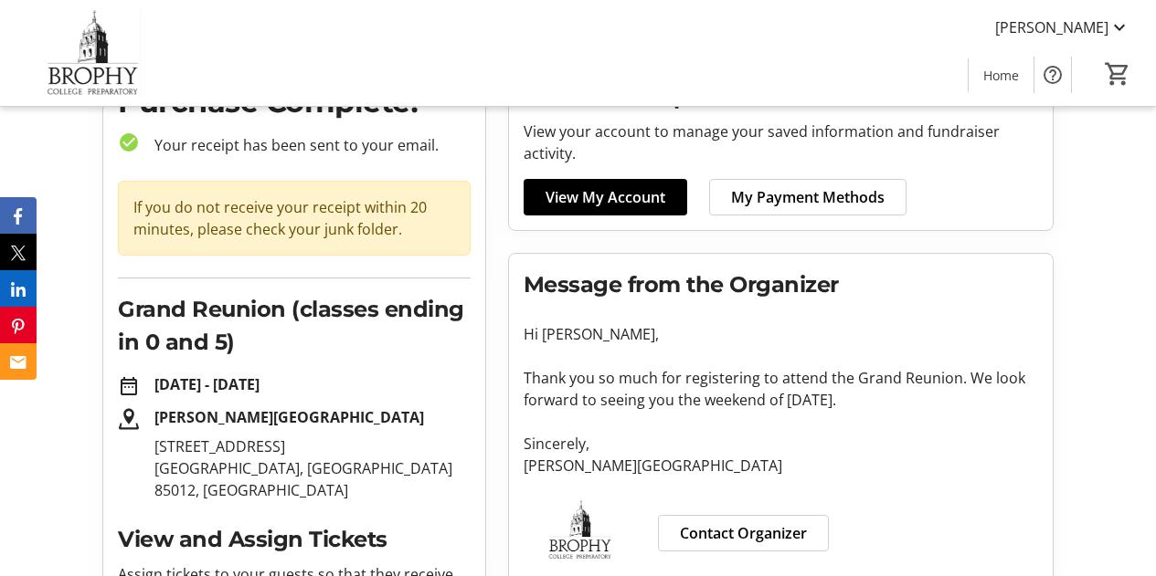
scroll to position [0, 0]
